Goal: Information Seeking & Learning: Learn about a topic

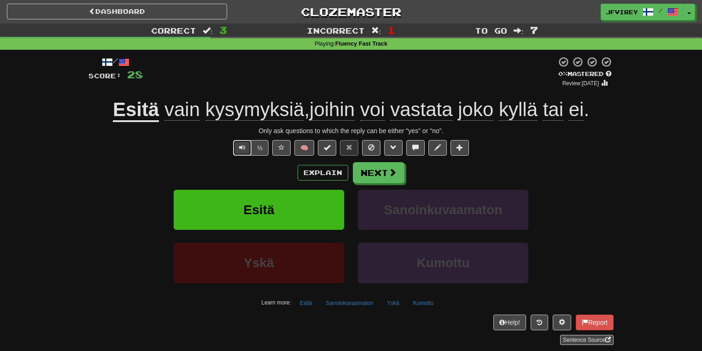
click at [245, 151] on button "Text-to-speech controls" at bounding box center [242, 148] width 18 height 16
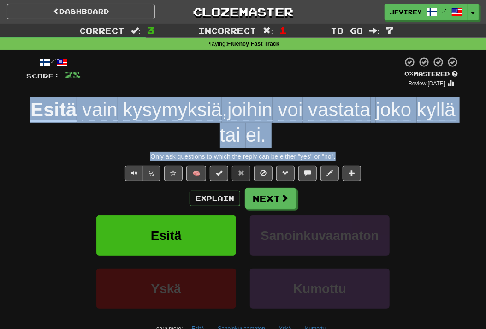
drag, startPoint x: 347, startPoint y: 159, endPoint x: 13, endPoint y: 105, distance: 338.4
click at [13, 105] on div "Correct : 3 Incorrect : 1 To go : 7 Playing : Fluency Fast Track / Score: 28 0 …" at bounding box center [243, 204] width 486 height 360
copy div "Esitä vain kysymyksiä , joihin voi vastata joko kyllä tai ei . Only ask questio…"
click at [135, 173] on span "Text-to-speech controls" at bounding box center [134, 173] width 6 height 6
click at [273, 189] on button "Next" at bounding box center [271, 198] width 52 height 21
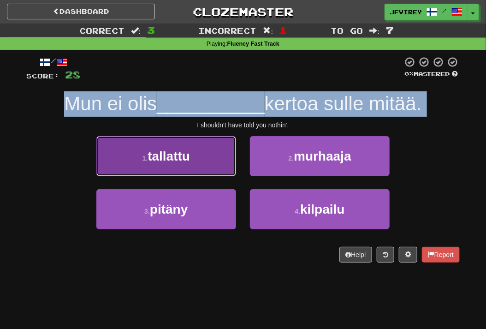
click at [190, 159] on span "tallattu" at bounding box center [168, 156] width 42 height 14
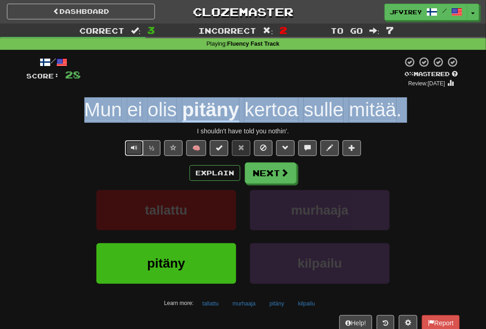
click at [133, 151] on span "Text-to-speech controls" at bounding box center [134, 147] width 6 height 6
click at [133, 150] on span "Text-to-speech controls" at bounding box center [134, 147] width 6 height 6
click at [131, 143] on button "Text-to-speech controls" at bounding box center [134, 148] width 18 height 16
click at [265, 170] on button "Next" at bounding box center [271, 173] width 52 height 21
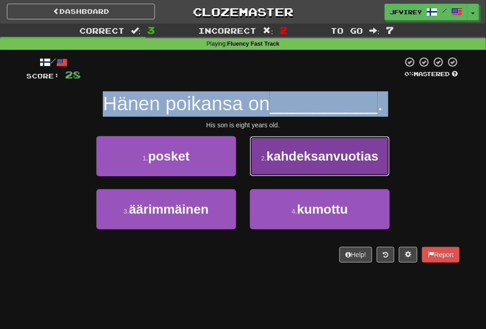
click at [282, 157] on span "kahdeksanvuotias" at bounding box center [322, 156] width 112 height 14
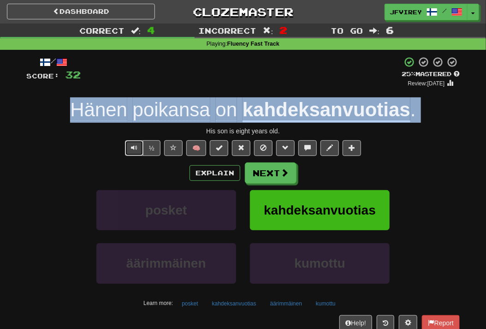
click at [129, 147] on button "Text-to-speech controls" at bounding box center [134, 148] width 18 height 16
drag, startPoint x: 302, startPoint y: 130, endPoint x: 72, endPoint y: 109, distance: 230.9
click at [72, 109] on div "/ Score: 32 + 4 25 % Mastered Review: [DATE] Hänen poikansa on kahdeksanvuotias…" at bounding box center [242, 200] width 433 height 289
copy div "Hänen poikansa on kahdeksanvuotias . His son is eight years old."
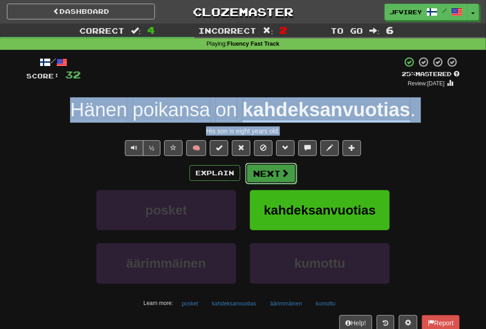
click at [278, 173] on button "Next" at bounding box center [271, 173] width 52 height 21
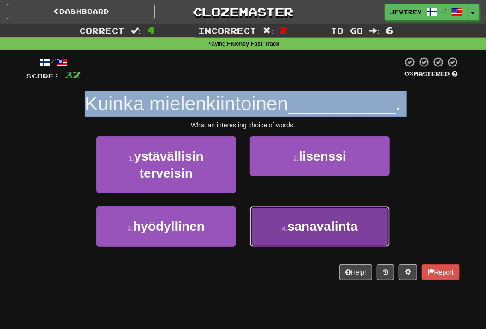
click at [331, 226] on span "sanavalinta" at bounding box center [322, 226] width 71 height 14
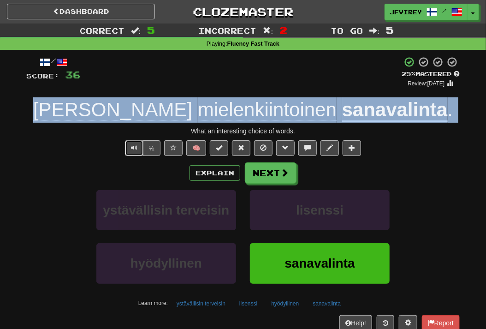
click at [139, 147] on button "Text-to-speech controls" at bounding box center [134, 148] width 18 height 16
click at [135, 146] on span "Text-to-speech controls" at bounding box center [134, 147] width 6 height 6
drag, startPoint x: 301, startPoint y: 130, endPoint x: 81, endPoint y: 98, distance: 223.1
click at [81, 98] on div "/ Score: 36 + 4 25 % Mastered Review: [DATE] Kuinka mielenkiintoinen sanavalint…" at bounding box center [242, 200] width 433 height 289
copy div "Kuinka mielenkiintoinen sanavalinta . What an interesting choice of words."
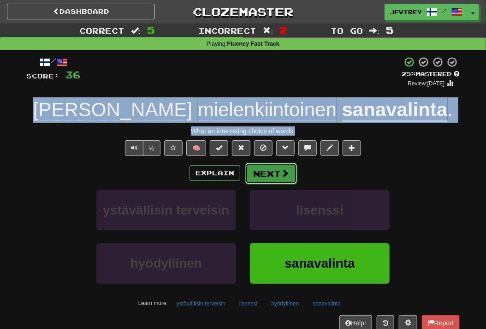
click at [282, 173] on span at bounding box center [285, 173] width 8 height 8
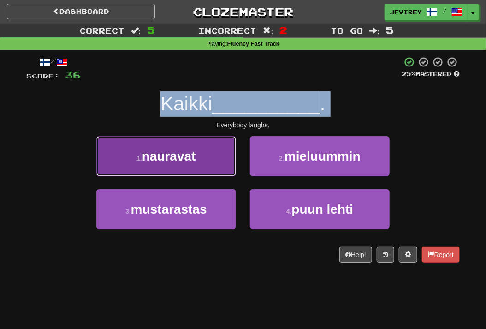
click at [210, 162] on button "1 . nauravat" at bounding box center [166, 156] width 140 height 40
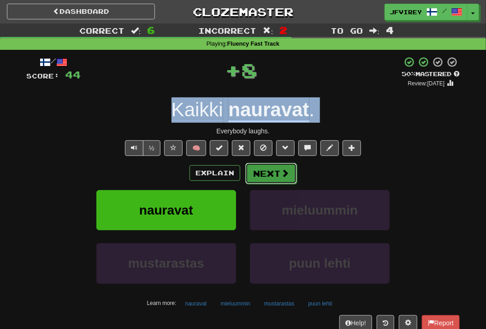
click at [265, 168] on button "Next" at bounding box center [271, 173] width 52 height 21
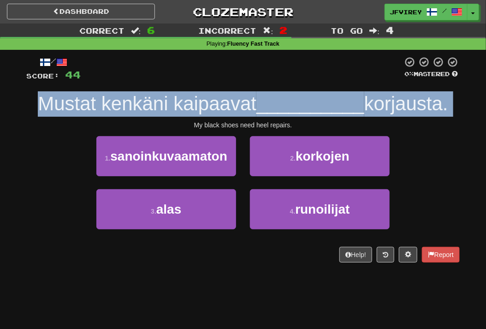
click at [155, 125] on div "My black shoes need heel repairs." at bounding box center [242, 124] width 433 height 9
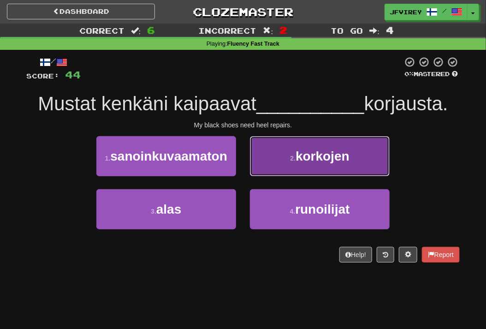
click at [317, 167] on button "2 . korkojen" at bounding box center [320, 156] width 140 height 40
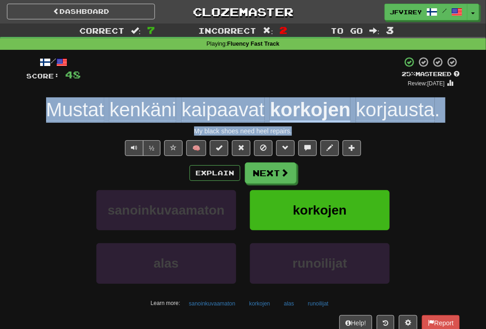
drag, startPoint x: 311, startPoint y: 129, endPoint x: 27, endPoint y: 96, distance: 285.8
click at [27, 96] on div "/ Score: 48 + 4 25 % Mastered Review: [DATE] Mustat kenkäni kaipaavat korkojen …" at bounding box center [242, 200] width 433 height 289
copy div "Mustat kenkäni kaipaavat korkojen korjausta . My black shoes need heel repairs."
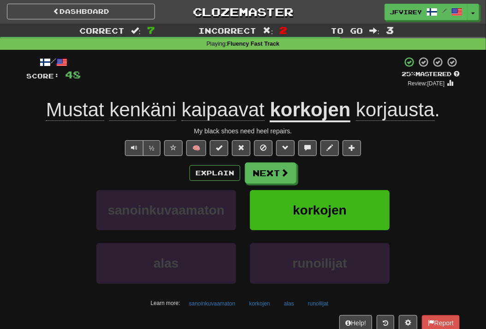
click at [424, 171] on div "Explain Next" at bounding box center [242, 172] width 433 height 21
click at [137, 143] on button "Text-to-speech controls" at bounding box center [134, 148] width 18 height 16
click at [131, 147] on span "Text-to-speech controls" at bounding box center [134, 147] width 6 height 6
click at [235, 106] on span "kaipaavat" at bounding box center [223, 110] width 83 height 22
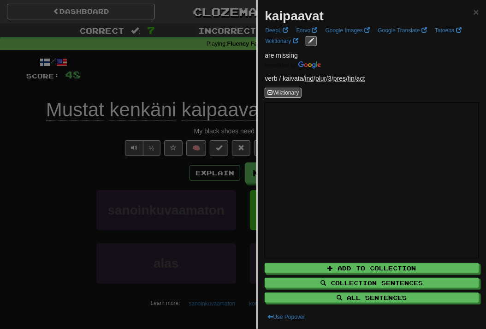
click at [46, 154] on div at bounding box center [243, 164] width 486 height 329
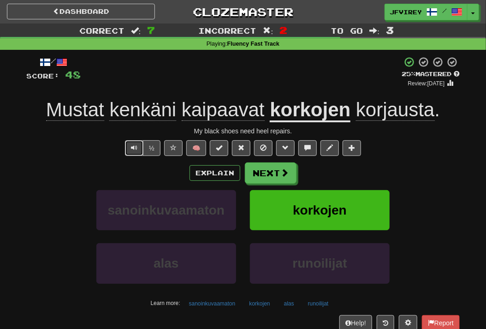
click at [136, 145] on span "Text-to-speech controls" at bounding box center [134, 147] width 6 height 6
click at [399, 113] on span "korjausta" at bounding box center [395, 110] width 78 height 22
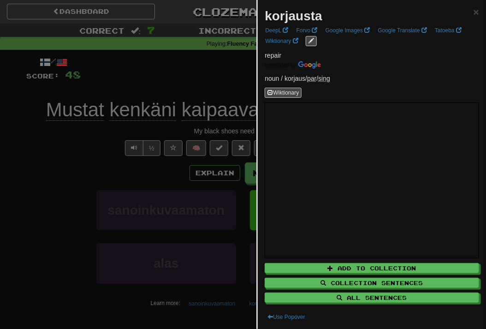
click at [230, 83] on div at bounding box center [243, 164] width 486 height 329
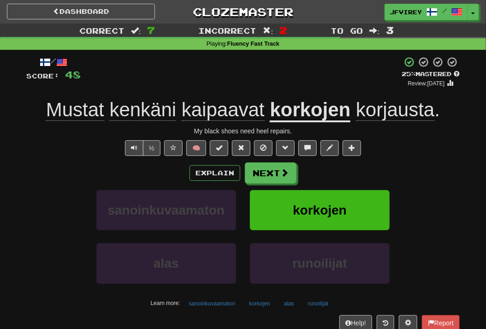
click at [301, 107] on u "korkojen" at bounding box center [310, 111] width 81 height 24
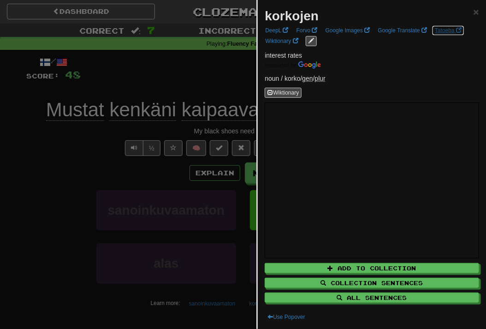
click at [446, 29] on link "Tatoeba" at bounding box center [448, 30] width 32 height 10
click at [104, 151] on div at bounding box center [243, 164] width 486 height 329
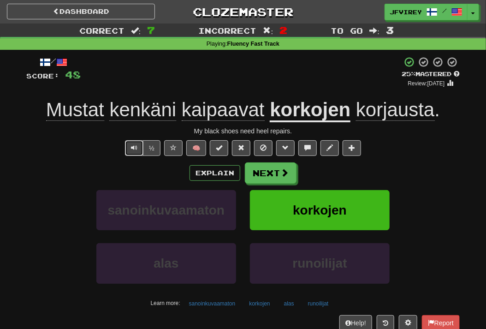
click at [129, 153] on button "Text-to-speech controls" at bounding box center [134, 148] width 18 height 16
click at [276, 169] on button "Next" at bounding box center [271, 173] width 52 height 21
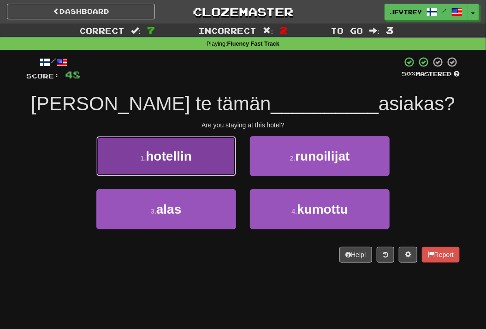
click at [192, 157] on span "hotellin" at bounding box center [169, 156] width 46 height 14
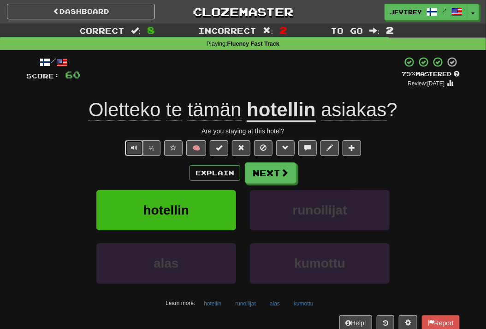
click at [136, 152] on button "Text-to-speech controls" at bounding box center [134, 148] width 18 height 16
click at [271, 173] on button "Next" at bounding box center [271, 173] width 52 height 21
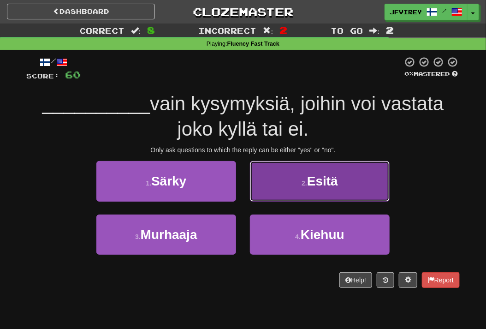
click at [321, 194] on button "2 . Esitä" at bounding box center [320, 181] width 140 height 40
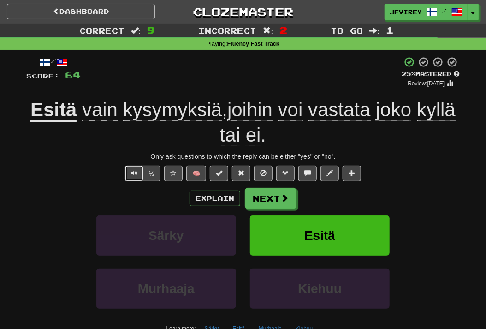
click at [130, 173] on button "Text-to-speech controls" at bounding box center [134, 173] width 18 height 16
click at [260, 199] on button "Next" at bounding box center [271, 198] width 52 height 21
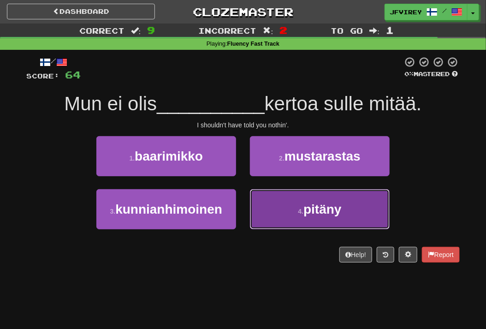
click at [308, 200] on button "4 . pitäny" at bounding box center [320, 209] width 140 height 40
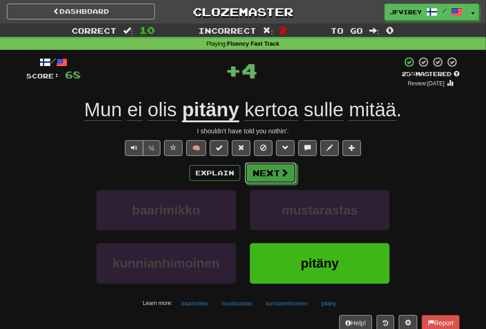
click at [273, 177] on button "Next" at bounding box center [271, 172] width 52 height 21
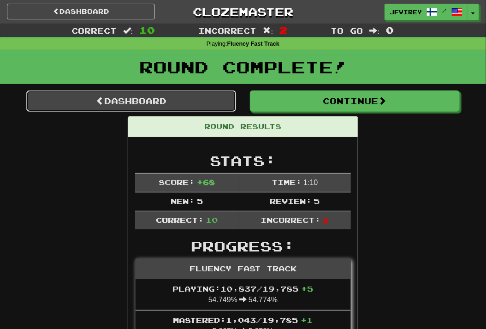
click at [188, 95] on link "Dashboard" at bounding box center [131, 100] width 210 height 21
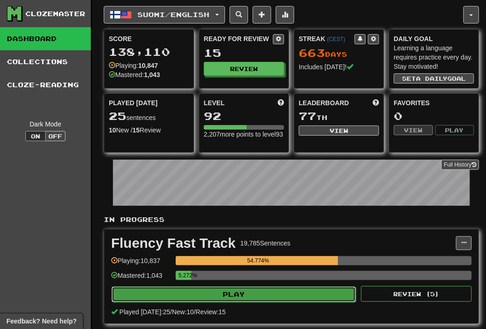
click at [280, 294] on button "Play" at bounding box center [234, 294] width 244 height 16
select select "**"
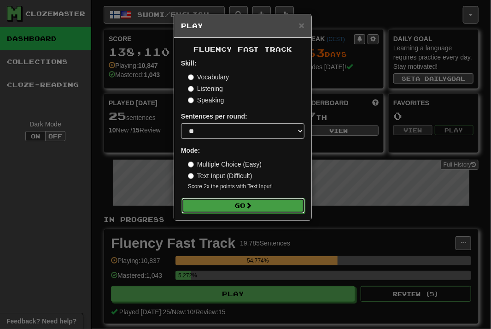
click at [278, 210] on button "Go" at bounding box center [244, 206] width 124 height 16
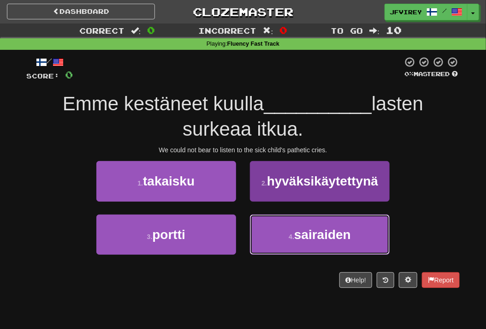
drag, startPoint x: 310, startPoint y: 234, endPoint x: 319, endPoint y: 237, distance: 9.6
click at [310, 235] on span "sairaiden" at bounding box center [322, 234] width 57 height 14
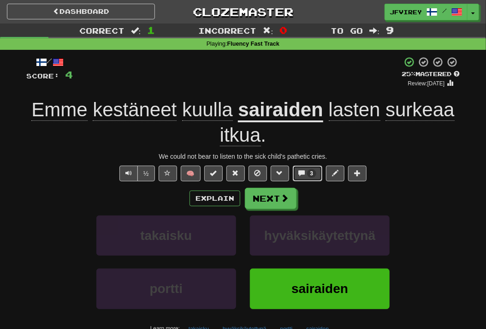
click at [308, 174] on span "3" at bounding box center [312, 173] width 10 height 8
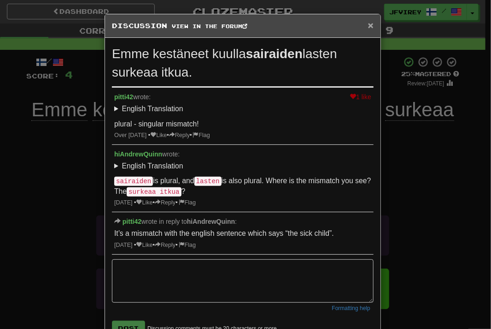
click at [369, 28] on span "×" at bounding box center [371, 25] width 6 height 11
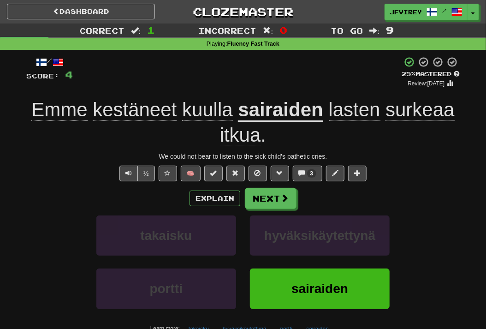
click at [296, 112] on u "sairaiden" at bounding box center [280, 111] width 85 height 24
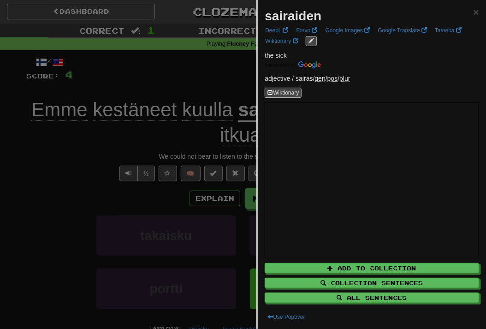
drag, startPoint x: 175, startPoint y: 126, endPoint x: 180, endPoint y: 129, distance: 5.6
click at [177, 129] on div at bounding box center [243, 164] width 486 height 329
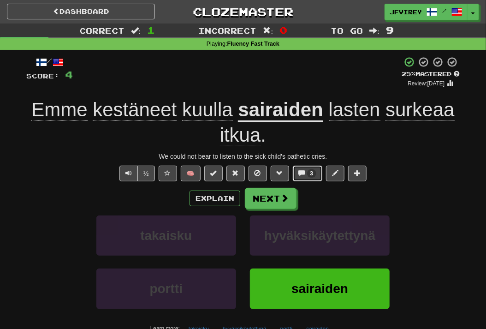
click at [302, 177] on button "3" at bounding box center [308, 173] width 30 height 16
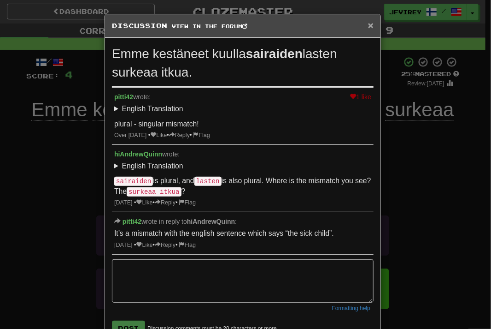
click at [369, 21] on span "×" at bounding box center [371, 25] width 6 height 11
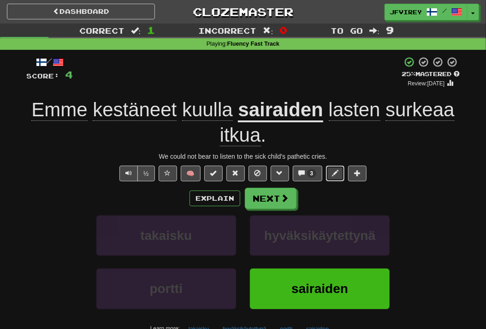
click at [332, 175] on span at bounding box center [335, 173] width 6 height 6
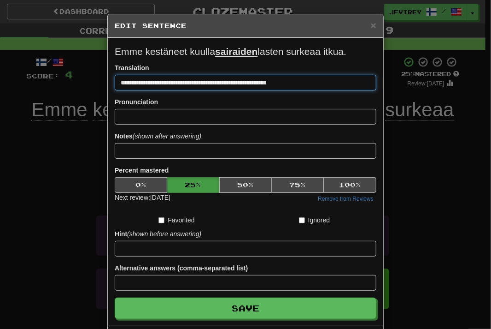
click at [241, 81] on input "**********" at bounding box center [246, 83] width 262 height 16
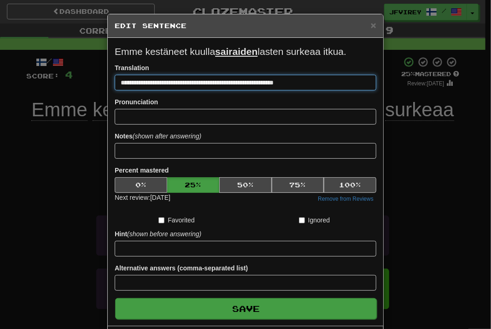
type input "**********"
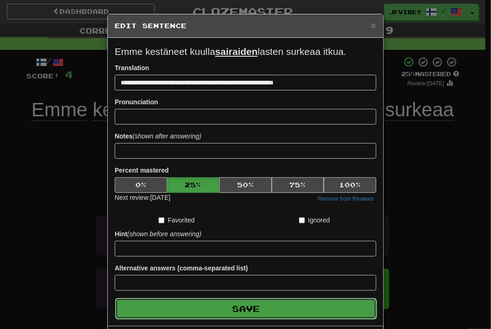
click at [261, 307] on button "Save" at bounding box center [246, 308] width 262 height 21
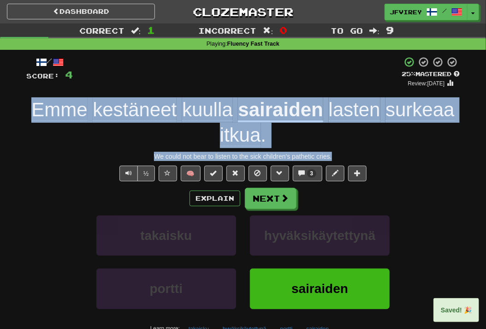
drag, startPoint x: 347, startPoint y: 154, endPoint x: 22, endPoint y: 110, distance: 327.5
click at [22, 110] on div "/ Score: 4 + 4 25 % Mastered Review: 2025-09-21 Emme kestäneet kuulla sairaiden…" at bounding box center [242, 216] width 447 height 333
copy div "Emme kestäneet kuulla sairaiden lasten surkeaa itkua . We could not bear to lis…"
click at [289, 108] on u "sairaiden" at bounding box center [280, 111] width 85 height 24
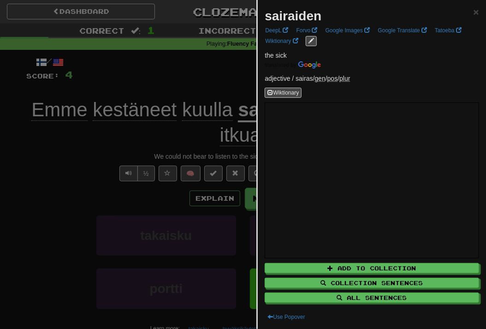
click at [53, 170] on div at bounding box center [243, 164] width 486 height 329
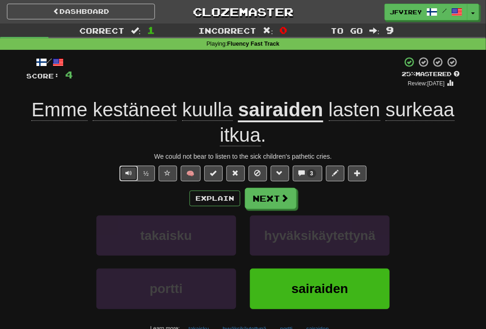
click at [123, 173] on button "Text-to-speech controls" at bounding box center [128, 173] width 18 height 16
click at [269, 200] on button "Next" at bounding box center [271, 198] width 52 height 21
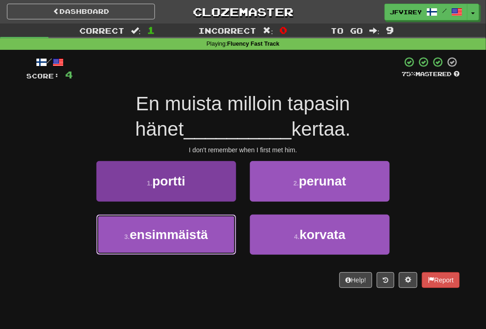
click at [168, 236] on span "ensimmäistä" at bounding box center [169, 234] width 78 height 14
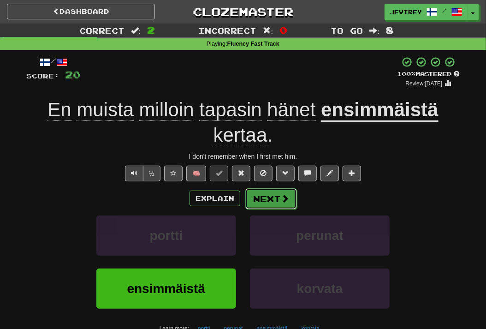
click at [266, 201] on button "Next" at bounding box center [271, 198] width 52 height 21
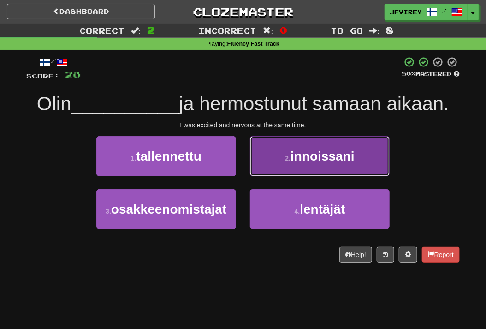
click at [350, 169] on button "2 . innoissani" at bounding box center [320, 156] width 140 height 40
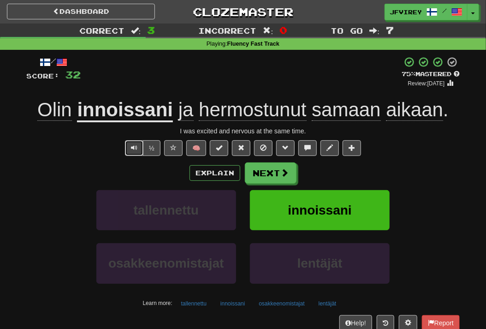
click at [136, 149] on span "Text-to-speech controls" at bounding box center [134, 147] width 6 height 6
click at [260, 174] on button "Next" at bounding box center [271, 173] width 52 height 21
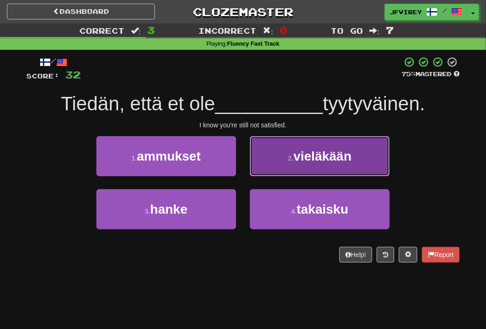
click at [308, 156] on span "vieläkään" at bounding box center [322, 156] width 58 height 14
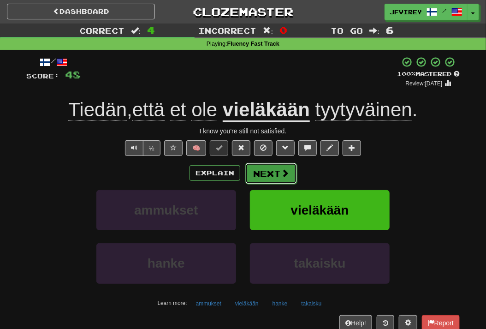
click at [278, 173] on button "Next" at bounding box center [271, 173] width 52 height 21
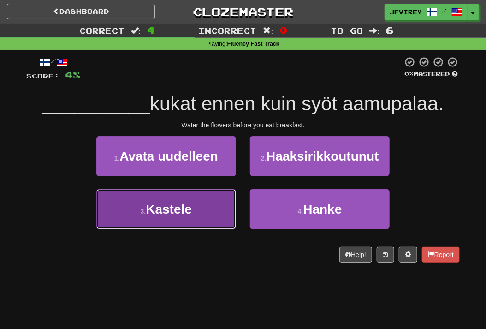
click at [183, 206] on span "Kastele" at bounding box center [169, 209] width 46 height 14
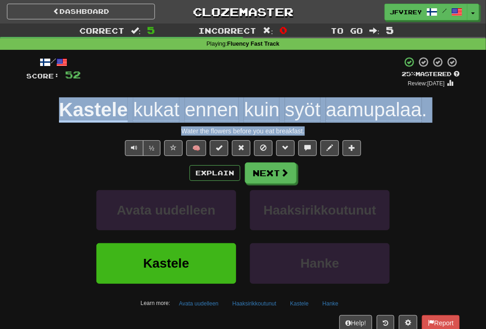
drag, startPoint x: 330, startPoint y: 130, endPoint x: 39, endPoint y: 111, distance: 291.5
click at [39, 111] on div "/ Score: 52 + 4 25 % Mastered Review: 2025-09-21 Kastele kukat ennen kuin syöt …" at bounding box center [242, 200] width 433 height 289
copy div "Kastele kukat ennen kuin syöt aamupalaa . Water the flowers before you eat brea…"
click at [138, 147] on button "Text-to-speech controls" at bounding box center [134, 148] width 18 height 16
click at [137, 149] on span "Text-to-speech controls" at bounding box center [134, 147] width 6 height 6
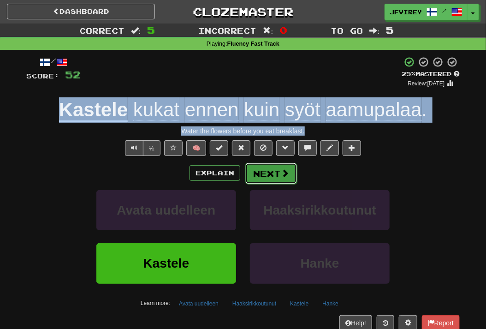
click at [265, 175] on button "Next" at bounding box center [271, 173] width 52 height 21
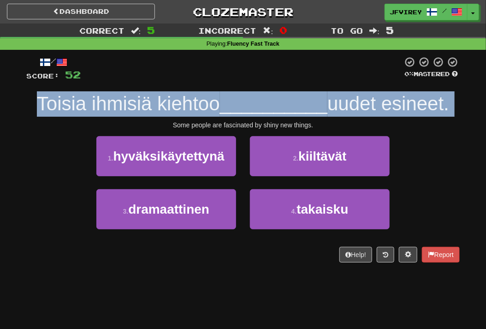
click at [122, 123] on div "Some people are fascinated by shiny new things." at bounding box center [242, 124] width 433 height 9
